Goal: Transaction & Acquisition: Purchase product/service

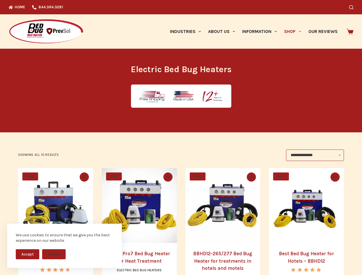
click at [27, 254] on button "Accept" at bounding box center [27, 254] width 23 height 10
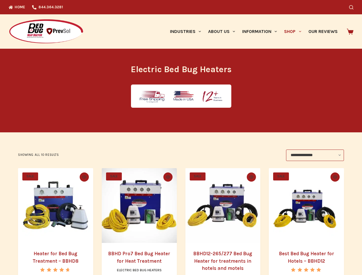
click at [54, 254] on link "Heater for Bed Bug Treatment – BBHD8" at bounding box center [56, 256] width 46 height 13
click at [353, 7] on icon "Search" at bounding box center [351, 7] width 4 height 4
click at [187, 31] on link "Industries" at bounding box center [185, 31] width 38 height 34
click at [224, 31] on link "About Us" at bounding box center [221, 31] width 34 height 34
click at [262, 31] on link "Information" at bounding box center [259, 31] width 42 height 34
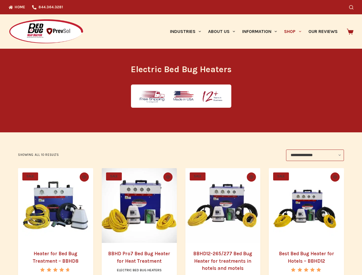
click at [295, 31] on link "Shop" at bounding box center [292, 31] width 24 height 34
click at [83, 177] on icon "Quick view toggle" at bounding box center [84, 176] width 4 height 3
click at [168, 177] on icon "Quick view toggle" at bounding box center [168, 176] width 4 height 3
